Goal: Task Accomplishment & Management: Manage account settings

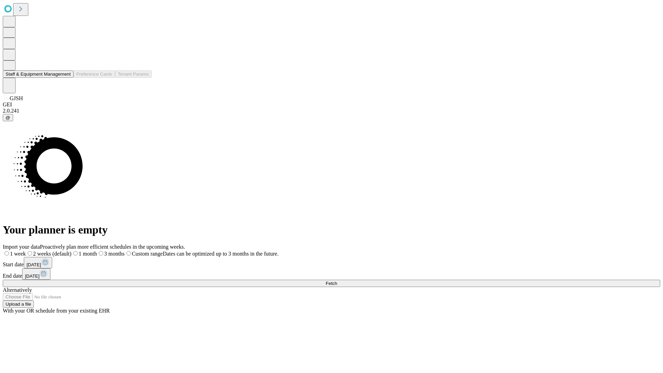
click at [66, 78] on button "Staff & Equipment Management" at bounding box center [38, 73] width 71 height 7
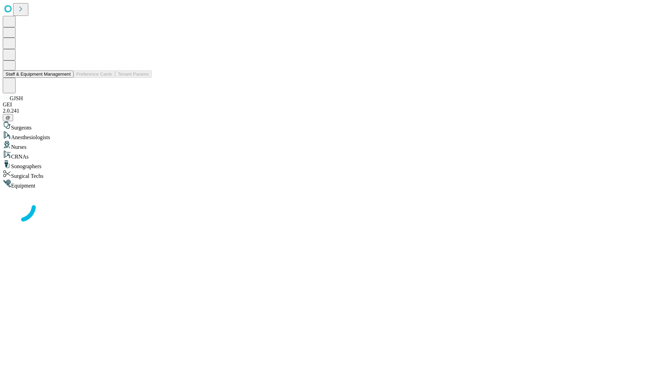
click at [66, 78] on button "Staff & Equipment Management" at bounding box center [38, 73] width 71 height 7
